Goal: Task Accomplishment & Management: Use online tool/utility

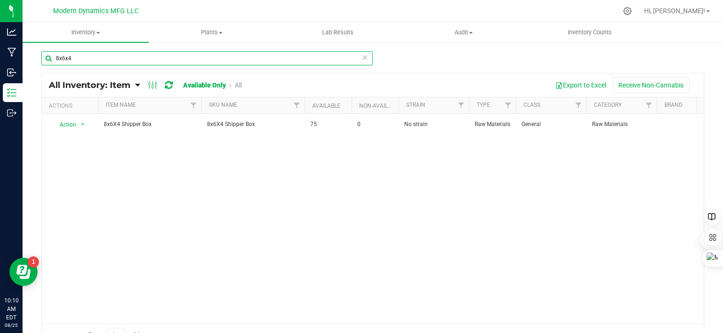
click at [100, 56] on input "8x6x4" at bounding box center [207, 58] width 332 height 14
type input "blue dream"
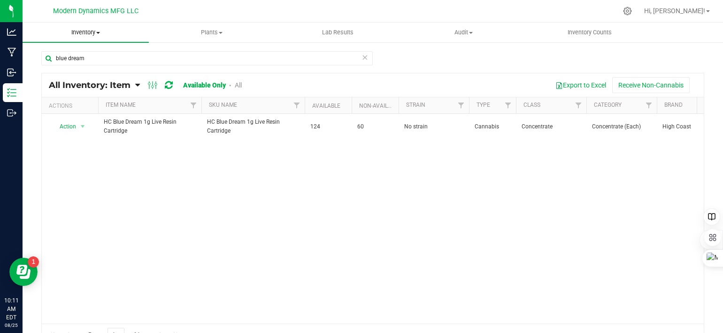
click at [99, 32] on span at bounding box center [98, 33] width 4 height 2
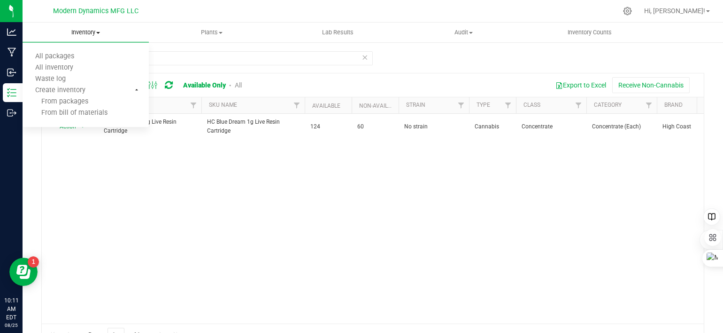
click at [100, 32] on span at bounding box center [98, 33] width 4 height 2
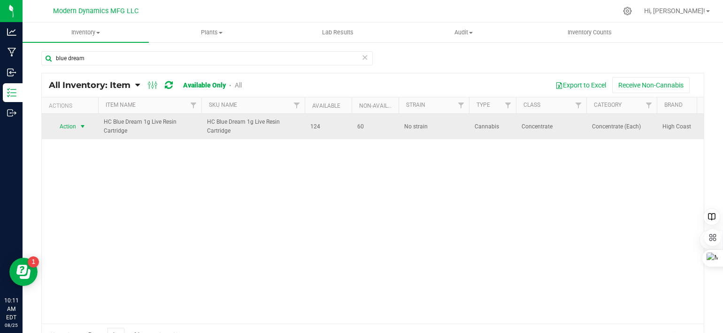
click at [83, 128] on span "select" at bounding box center [83, 127] width 8 height 8
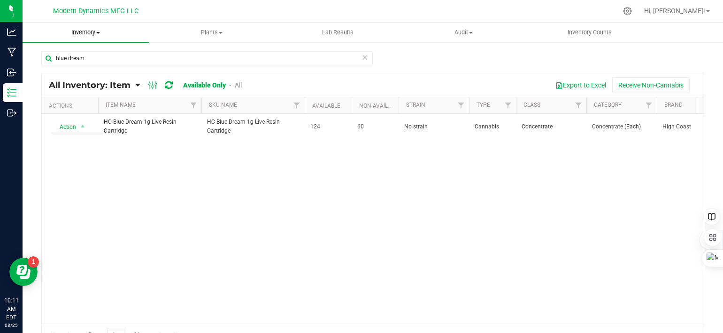
click at [99, 32] on span at bounding box center [98, 33] width 4 height 2
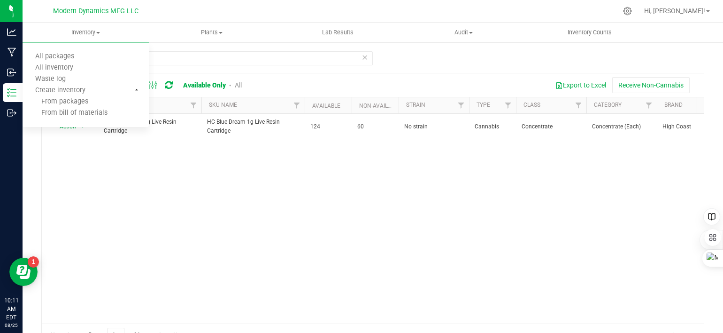
click at [217, 84] on link "Available Only" at bounding box center [204, 85] width 43 height 8
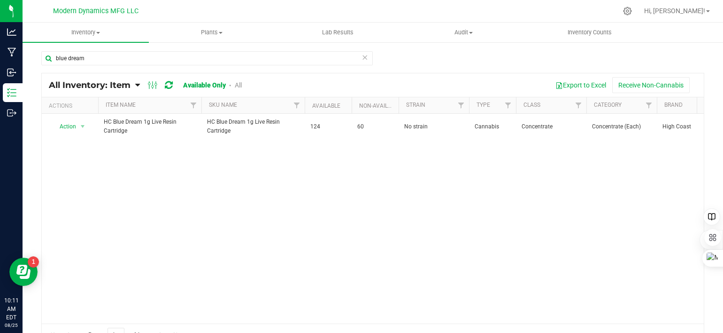
click at [238, 85] on link "All" at bounding box center [238, 85] width 7 height 8
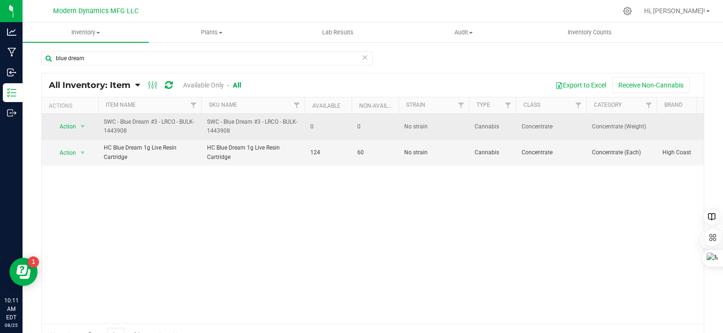
click at [243, 131] on span "SWC - Blue Dream #3 - LRCO - BULK-1443908" at bounding box center [253, 126] width 92 height 18
click at [81, 125] on span "select" at bounding box center [83, 127] width 8 height 8
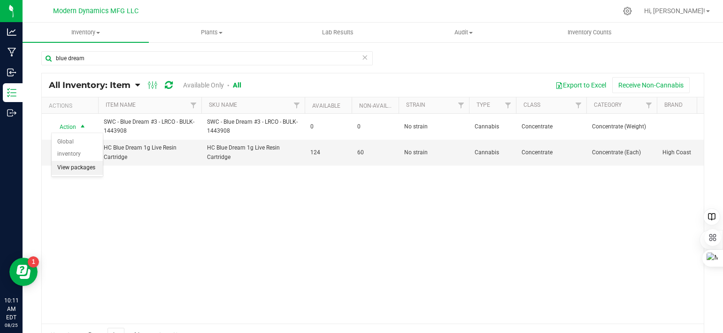
click at [85, 194] on div "Action Action Global inventory View packages SWC - Blue Dream #3 - LRCO - BULK-…" at bounding box center [373, 219] width 662 height 210
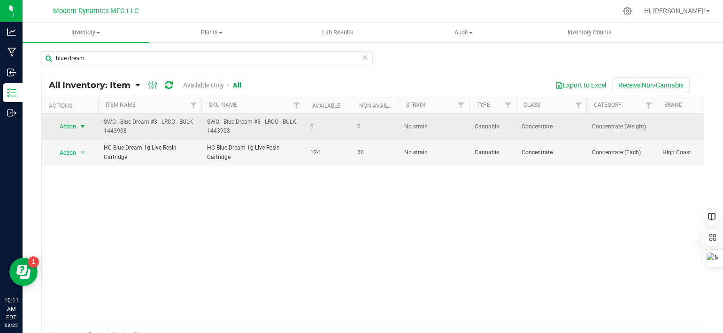
click at [84, 123] on span "select" at bounding box center [83, 127] width 8 height 8
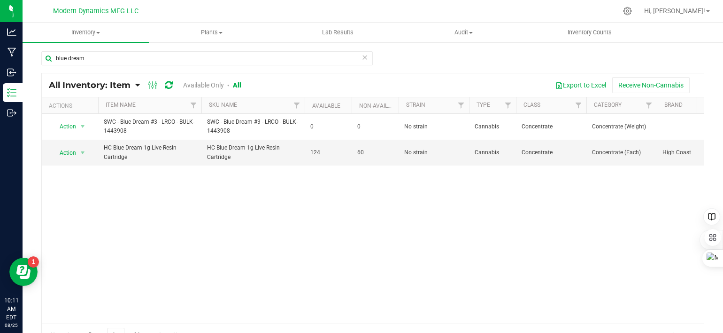
click at [100, 184] on div "Action Action Global inventory View packages SWC - Blue Dream #3 - LRCO - BULK-…" at bounding box center [373, 219] width 662 height 210
click at [83, 150] on span "select" at bounding box center [83, 153] width 8 height 8
click at [156, 210] on div "Action Action Global inventory View packages SWC - Blue Dream #3 - LRCO - BULK-…" at bounding box center [373, 219] width 662 height 210
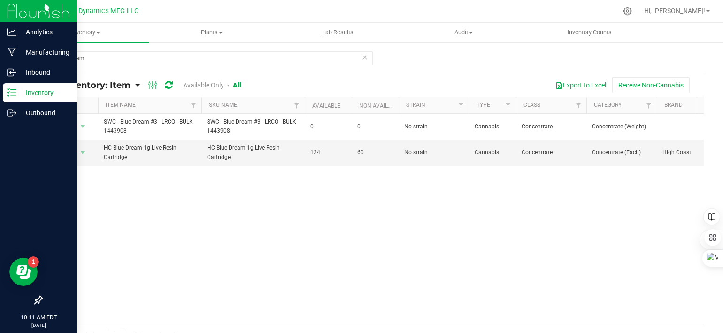
click at [12, 92] on icon at bounding box center [11, 92] width 9 height 9
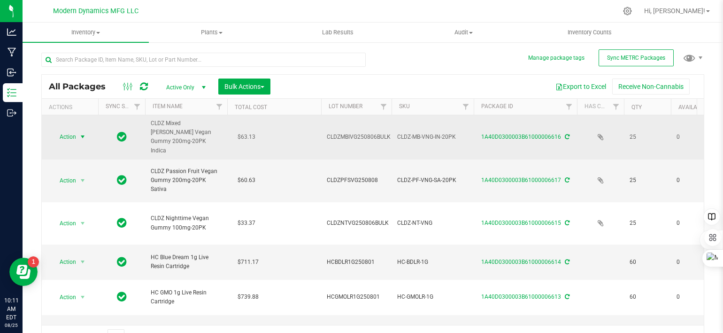
click at [82, 134] on span "select" at bounding box center [83, 137] width 8 height 8
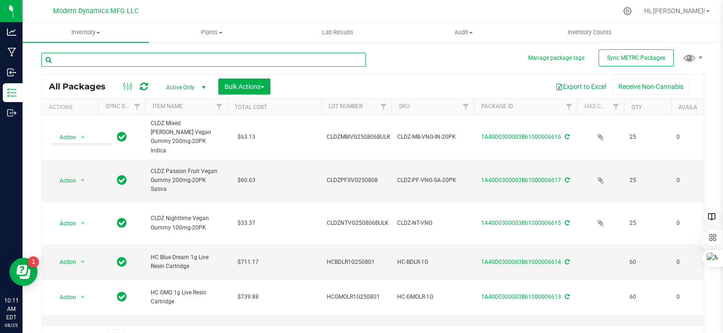
click at [146, 64] on input "text" at bounding box center [203, 60] width 325 height 14
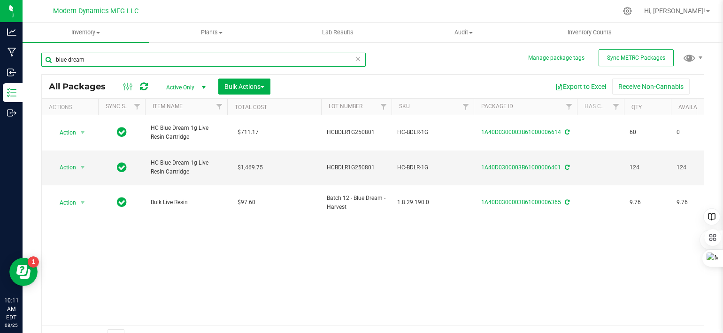
type input "blue dream"
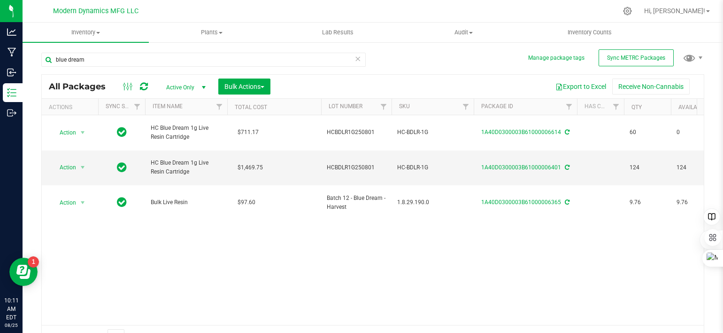
click at [205, 85] on span "select" at bounding box center [204, 88] width 8 height 8
click at [184, 140] on li "All" at bounding box center [183, 145] width 51 height 14
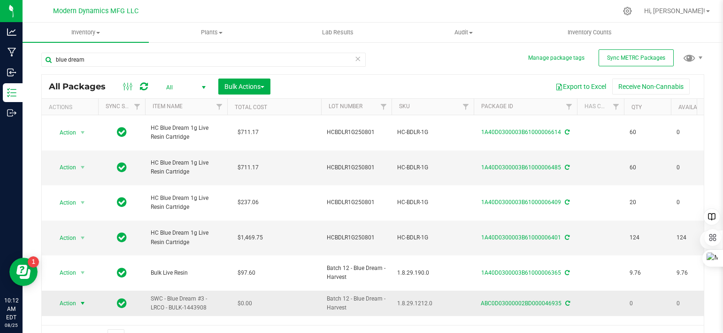
click at [82, 299] on span "select" at bounding box center [83, 303] width 8 height 8
click at [85, 225] on li "Print package label" at bounding box center [81, 235] width 59 height 26
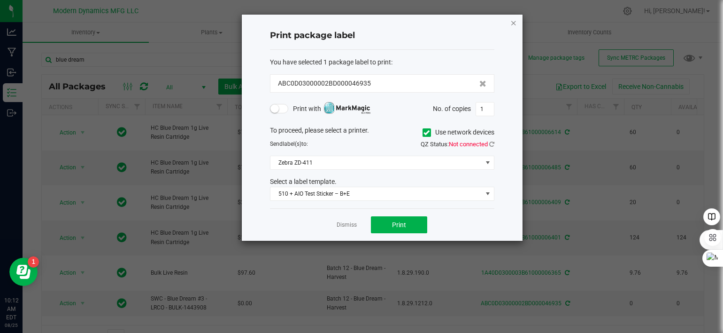
click at [514, 24] on icon "button" at bounding box center [514, 22] width 7 height 11
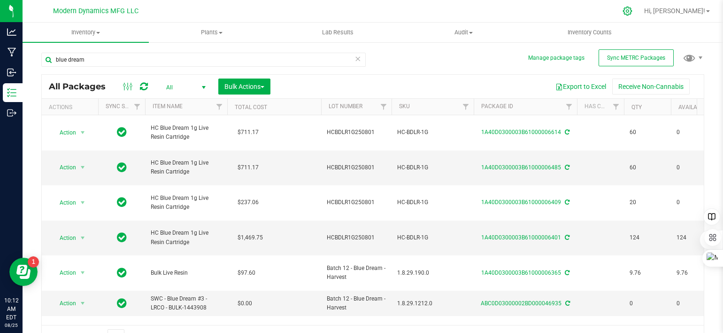
click at [632, 12] on icon at bounding box center [627, 11] width 9 height 9
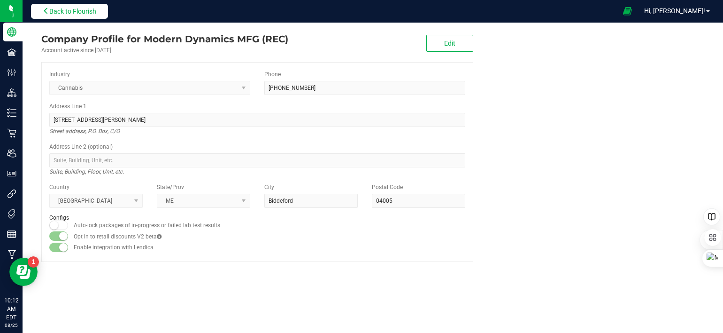
click at [43, 10] on icon at bounding box center [46, 11] width 7 height 7
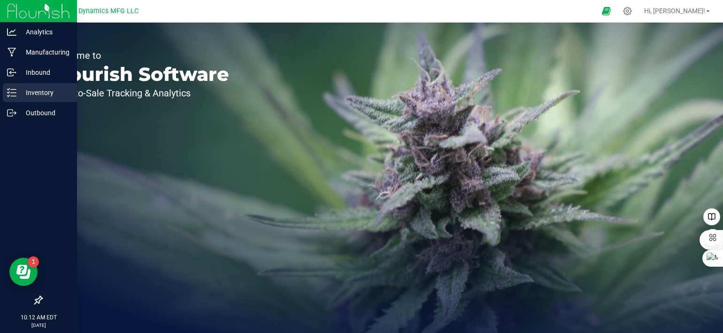
click at [11, 93] on icon at bounding box center [11, 92] width 9 height 9
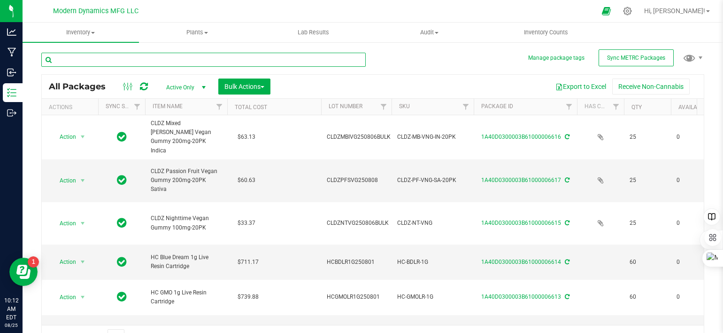
click at [126, 62] on input "text" at bounding box center [203, 60] width 325 height 14
type input "blue dream"
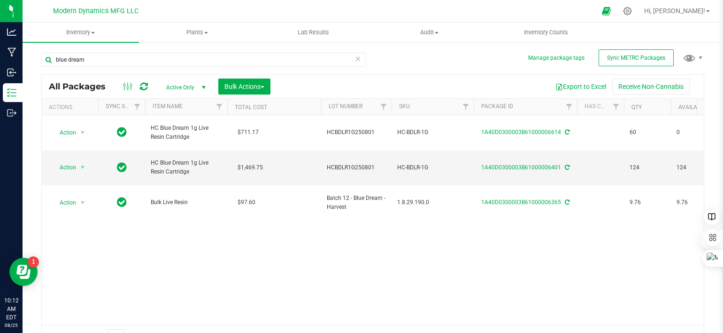
click at [203, 86] on span "select" at bounding box center [204, 88] width 8 height 8
click at [194, 143] on li "All" at bounding box center [183, 145] width 51 height 14
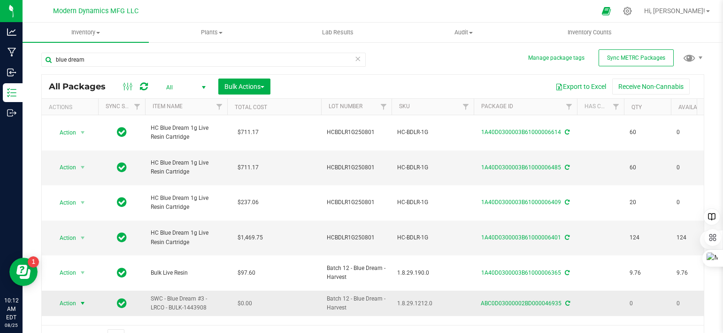
click at [84, 299] on span "select" at bounding box center [83, 303] width 8 height 8
click at [85, 227] on li "Print package label" at bounding box center [81, 235] width 59 height 26
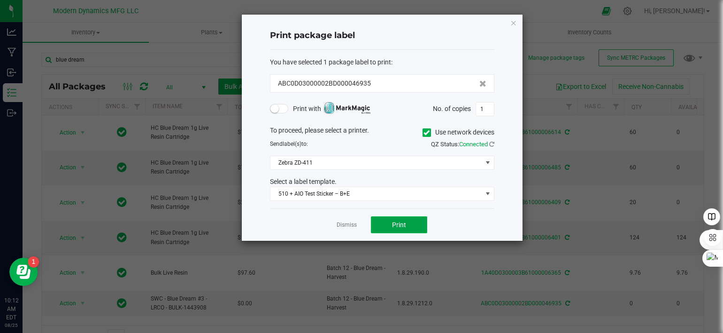
click at [388, 223] on button "Print" at bounding box center [399, 224] width 56 height 17
click at [490, 105] on input "1" at bounding box center [485, 108] width 18 height 13
type input "175"
click at [414, 220] on button "Print" at bounding box center [399, 224] width 56 height 17
